Goal: Task Accomplishment & Management: Complete application form

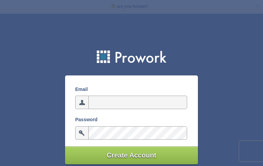
type input "[EMAIL_ADDRESS][DOMAIN_NAME]"
type input "FbjqwEUTvj"
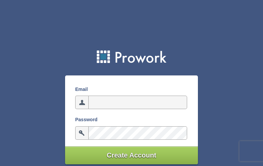
type input "[EMAIL_ADDRESS][DOMAIN_NAME]"
type input "UEWgSqca"
